Goal: Task Accomplishment & Management: Manage account settings

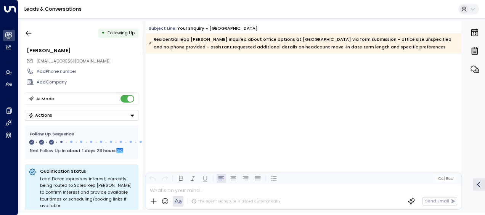
scroll to position [595, 0]
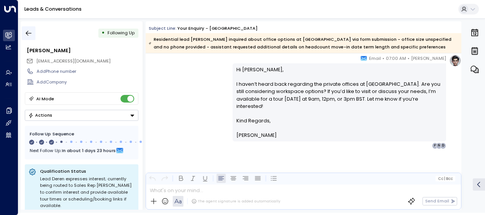
click at [29, 33] on icon "button" at bounding box center [29, 33] width 6 height 5
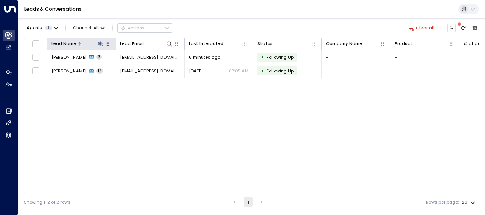
click at [100, 43] on icon at bounding box center [100, 43] width 5 height 5
click at [101, 44] on icon at bounding box center [100, 43] width 5 height 5
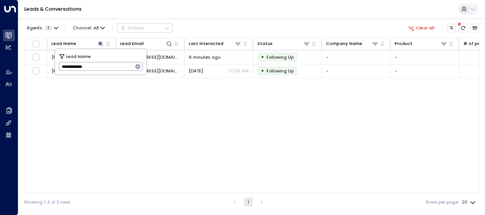
drag, startPoint x: 61, startPoint y: 66, endPoint x: 133, endPoint y: 61, distance: 72.6
click at [133, 61] on div "**********" at bounding box center [100, 62] width 91 height 26
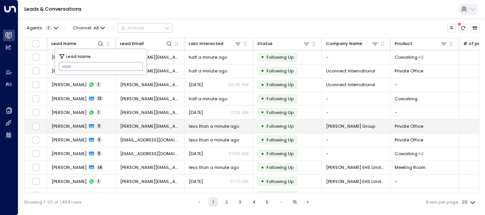
type input "**********"
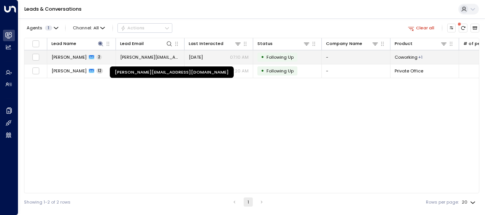
click at [160, 57] on span "[PERSON_NAME][EMAIL_ADDRESS][DOMAIN_NAME]" at bounding box center [150, 57] width 60 height 6
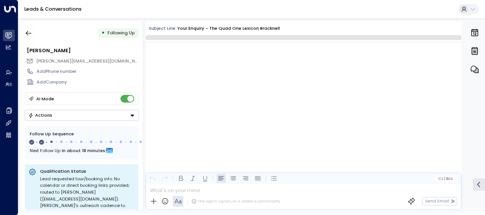
scroll to position [336, 0]
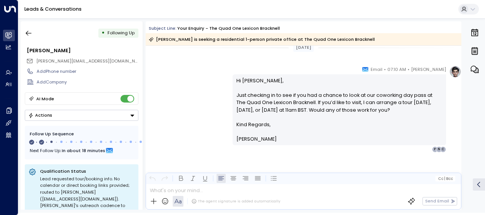
click at [206, 101] on div "[PERSON_NAME] • 07:10 AM • Email Hi [PERSON_NAME], Just checking in to see if y…" at bounding box center [303, 109] width 315 height 87
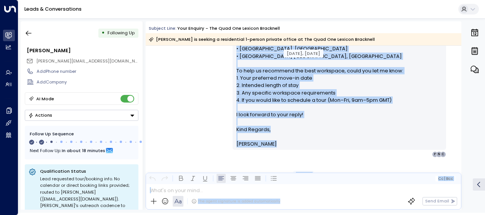
scroll to position [227, 0]
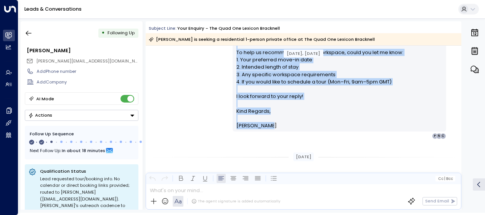
drag, startPoint x: 235, startPoint y: 67, endPoint x: 283, endPoint y: 133, distance: 81.3
click at [283, 133] on div "[PERSON_NAME] • 09:17 AM • Email Hi [PERSON_NAME], Thank you for your interest …" at bounding box center [338, 44] width 213 height 189
drag, startPoint x: 283, startPoint y: 133, endPoint x: 245, endPoint y: 92, distance: 55.3
copy div "Hi [PERSON_NAME], Thank you for your interest in workspace at The Quad One Lexi…"
click at [200, 71] on div "[PERSON_NAME] • 09:17 AM • Email Hi [PERSON_NAME], Thank you for your interest …" at bounding box center [303, 44] width 315 height 189
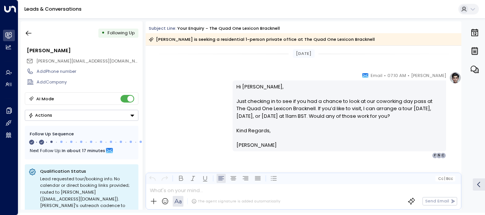
scroll to position [340, 0]
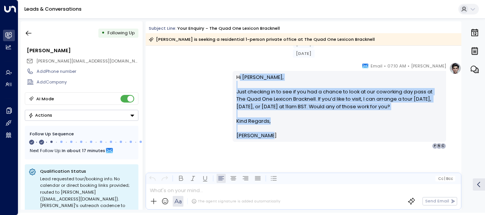
drag, startPoint x: 236, startPoint y: 77, endPoint x: 262, endPoint y: 133, distance: 62.2
click at [262, 133] on div "Hi [PERSON_NAME], Just checking in to see if you had a chance to look at our co…" at bounding box center [339, 107] width 206 height 66
drag, startPoint x: 262, startPoint y: 133, endPoint x: 255, endPoint y: 133, distance: 7.3
copy div "i [PERSON_NAME], Just checking in to see if you had a chance to look at our cow…"
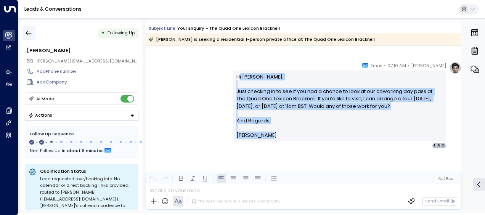
click at [29, 31] on icon "button" at bounding box center [29, 33] width 8 height 8
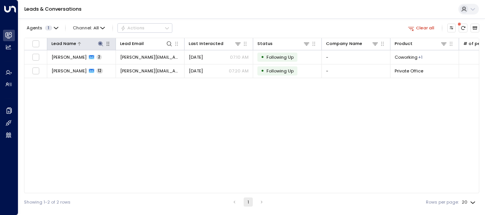
click at [100, 43] on icon at bounding box center [100, 43] width 5 height 5
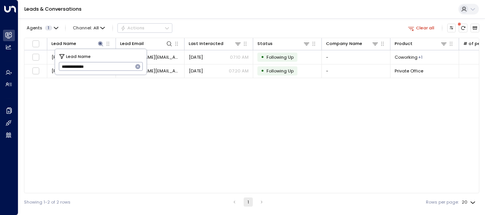
drag, startPoint x: 57, startPoint y: 67, endPoint x: 105, endPoint y: 69, distance: 48.0
click at [105, 69] on div "**********" at bounding box center [100, 62] width 91 height 26
drag, startPoint x: 61, startPoint y: 64, endPoint x: 108, endPoint y: 69, distance: 47.6
click at [108, 69] on input "**********" at bounding box center [96, 66] width 74 height 13
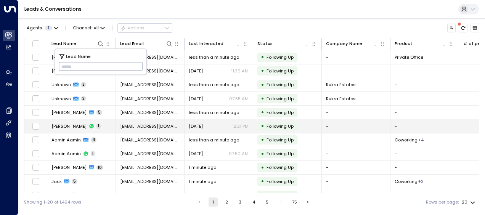
type input "**********"
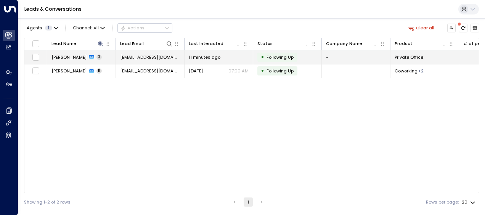
click at [167, 56] on span "[EMAIL_ADDRESS][DOMAIN_NAME]" at bounding box center [150, 57] width 60 height 6
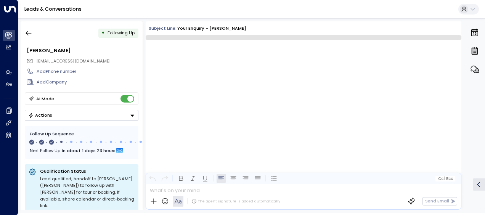
scroll to position [474, 0]
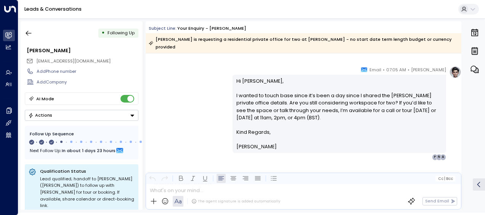
click at [203, 101] on div "[PERSON_NAME] • 07:05 AM • Email Hi [PERSON_NAME], I wanted to touch base since…" at bounding box center [303, 113] width 315 height 94
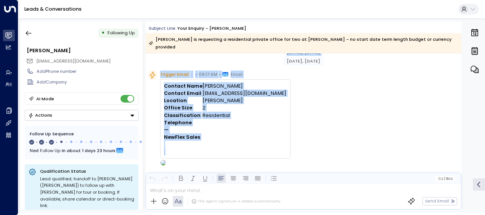
scroll to position [6, 0]
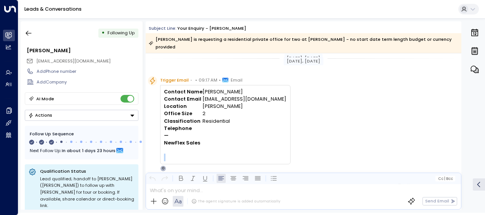
drag, startPoint x: 235, startPoint y: 82, endPoint x: 293, endPoint y: 146, distance: 86.0
drag, startPoint x: 293, startPoint y: 146, endPoint x: 292, endPoint y: 142, distance: 4.3
click at [292, 142] on div "Trigger Email • • 09:17 AM • Email Contact Name [PERSON_NAME] Contact Email [EM…" at bounding box center [304, 123] width 313 height 95
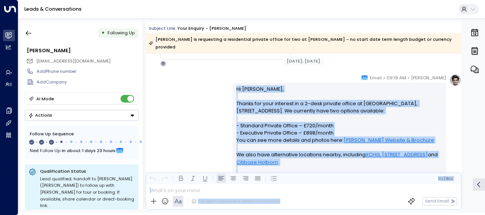
scroll to position [111, 0]
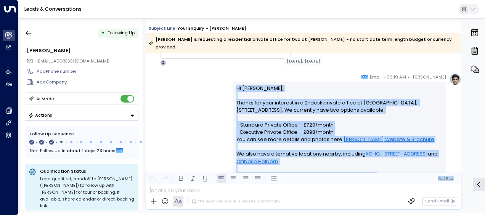
drag, startPoint x: 235, startPoint y: 109, endPoint x: 283, endPoint y: 200, distance: 104.0
click at [283, 200] on div "Subject Line: Your enquiry - [PERSON_NAME] [PERSON_NAME] is requesting a reside…" at bounding box center [303, 115] width 315 height 188
drag, startPoint x: 283, startPoint y: 200, endPoint x: 258, endPoint y: 146, distance: 59.7
copy div "Hi [PERSON_NAME], Thanks for your interest in a 2-desk private office at [GEOGR…"
click at [193, 98] on div "[PERSON_NAME] • 09:19 AM • Email Hi [PERSON_NAME], Thanks for your interest in …" at bounding box center [303, 167] width 315 height 189
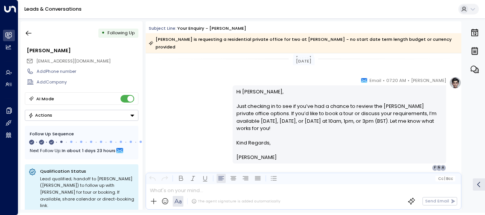
scroll to position [340, 0]
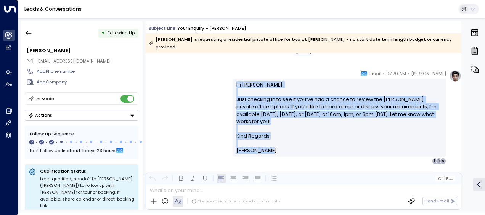
drag, startPoint x: 234, startPoint y: 76, endPoint x: 273, endPoint y: 140, distance: 74.9
click at [273, 140] on div "Hi [PERSON_NAME], Just checking in to see if you’ve had a chance to review the …" at bounding box center [339, 117] width 206 height 73
drag, startPoint x: 273, startPoint y: 140, endPoint x: 234, endPoint y: 93, distance: 60.9
copy div "Hi [PERSON_NAME], Just checking in to see if you’ve had a chance to review the …"
click at [195, 99] on div "[PERSON_NAME] • 07:20 AM • Email Hi Aditi, Just checking in to see if you’ve ha…" at bounding box center [303, 117] width 315 height 94
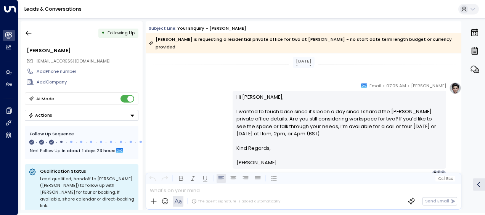
scroll to position [462, 0]
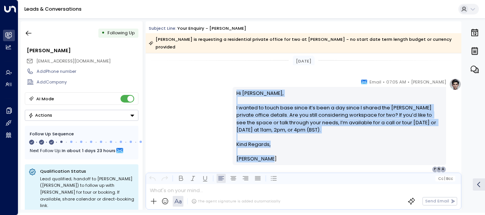
drag, startPoint x: 234, startPoint y: 84, endPoint x: 266, endPoint y: 152, distance: 75.0
click at [266, 152] on div "Hi [PERSON_NAME], I wanted to touch base since it’s been a day since I shared t…" at bounding box center [339, 126] width 206 height 73
copy div "Hi [PERSON_NAME], I wanted to touch base since it’s been a day since I shared t…"
click at [197, 100] on div "[PERSON_NAME] • 07:05 AM • Email Hi [PERSON_NAME], I wanted to touch base since…" at bounding box center [303, 125] width 315 height 94
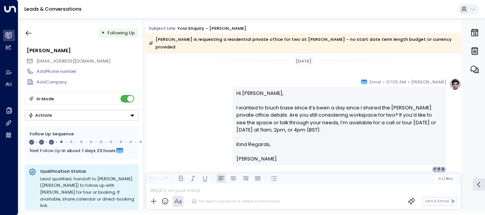
scroll to position [478, 0]
